Goal: Task Accomplishment & Management: Manage account settings

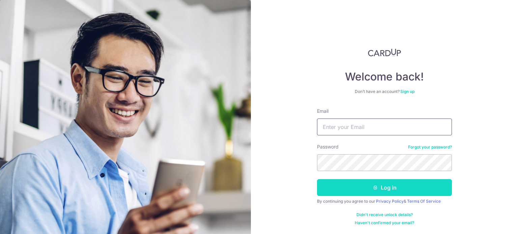
type input "[EMAIL_ADDRESS][DOMAIN_NAME]"
click at [383, 188] on button "Log in" at bounding box center [384, 187] width 135 height 17
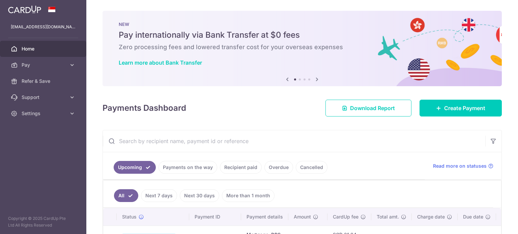
scroll to position [101, 0]
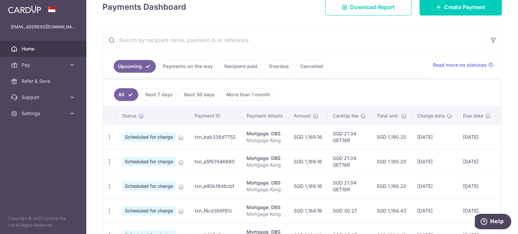
click at [186, 67] on link "Payments on the way" at bounding box center [188, 66] width 59 height 13
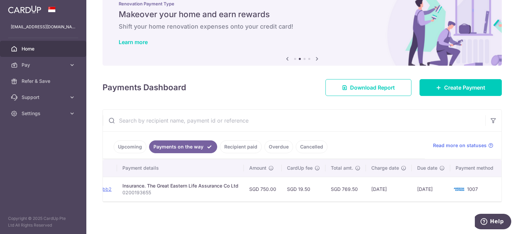
scroll to position [0, 0]
